Goal: Information Seeking & Learning: Learn about a topic

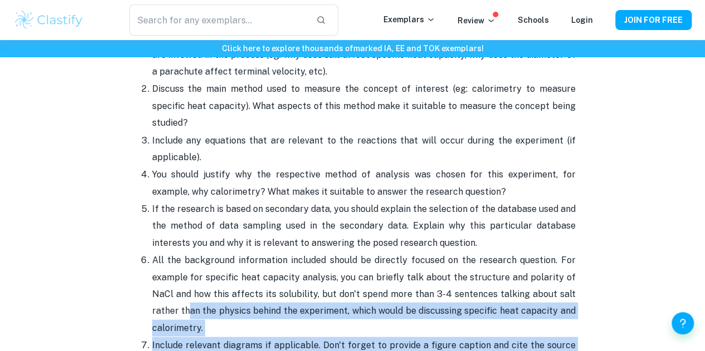
scroll to position [1457, 0]
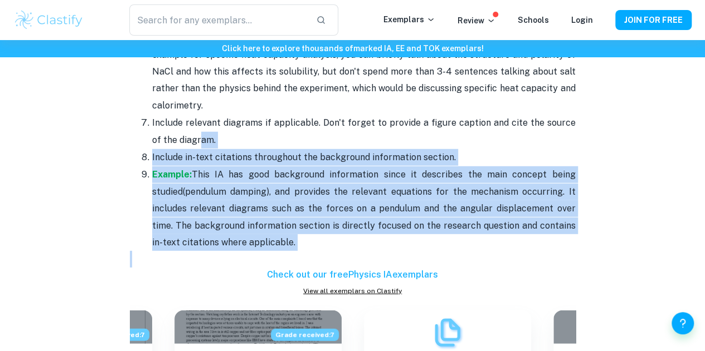
drag, startPoint x: 355, startPoint y: 244, endPoint x: 189, endPoint y: 130, distance: 201.4
click at [280, 187] on span "(pendulum damping), and provides the relevant equations for the mechanism occur…" at bounding box center [363, 217] width 423 height 61
click at [412, 149] on p "Include in-text citations throughout the background information section." at bounding box center [363, 157] width 423 height 17
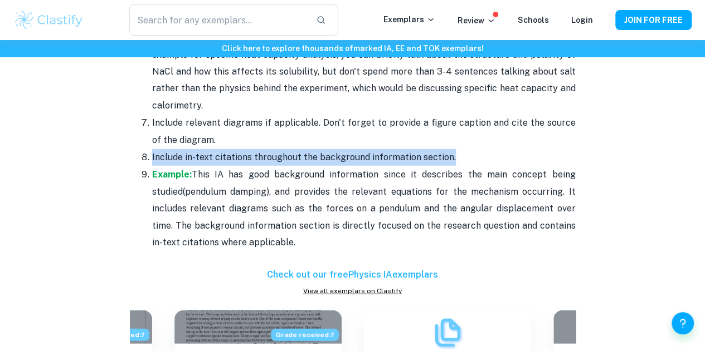
scroll to position [1178, 0]
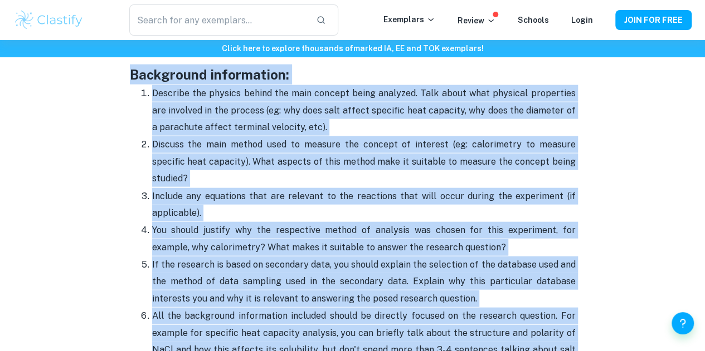
drag, startPoint x: 472, startPoint y: 150, endPoint x: 134, endPoint y: 90, distance: 344.0
copy div "Background information: Describe the physics behind the main concept being anal…"
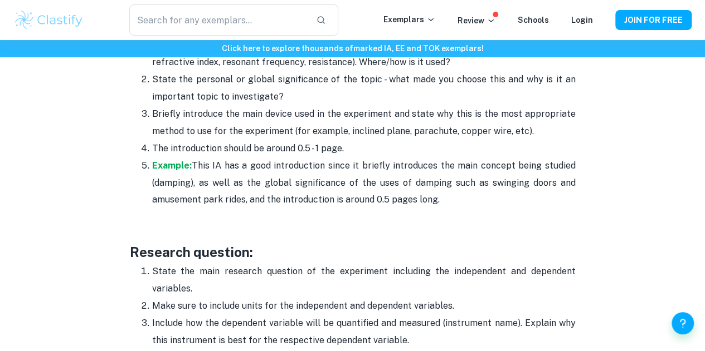
scroll to position [900, 0]
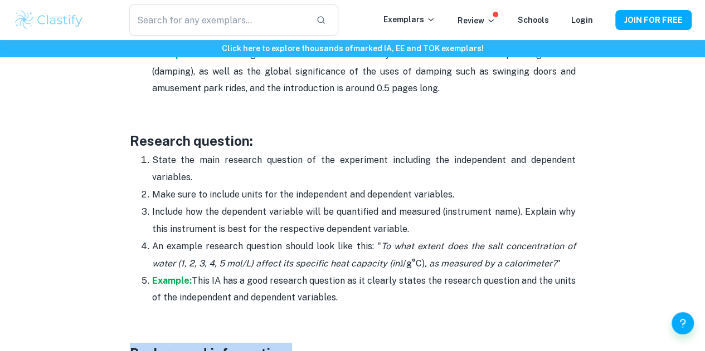
drag, startPoint x: 353, startPoint y: 300, endPoint x: 127, endPoint y: 145, distance: 273.7
copy div "Research question: State the main research question of the experiment including…"
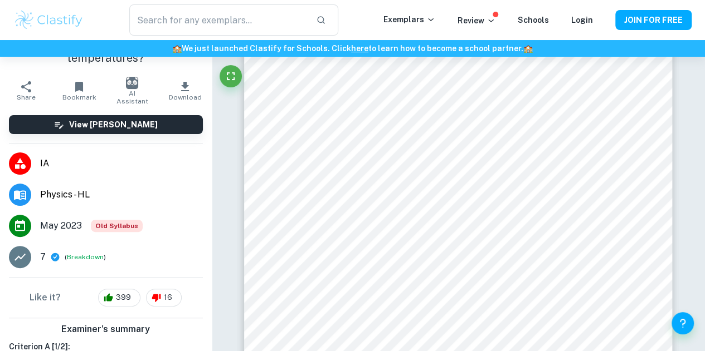
scroll to position [98, 0]
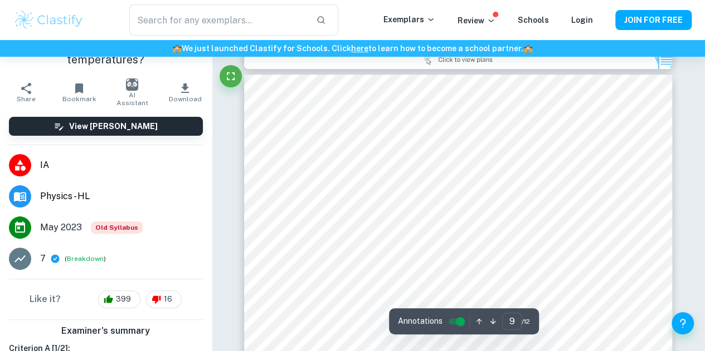
type input "8"
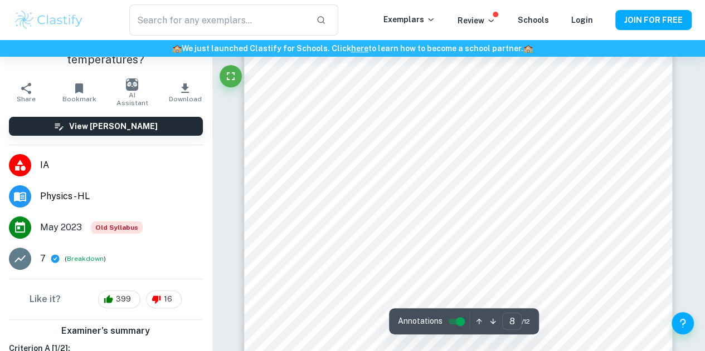
scroll to position [4153, 0]
